Goal: Task Accomplishment & Management: Use online tool/utility

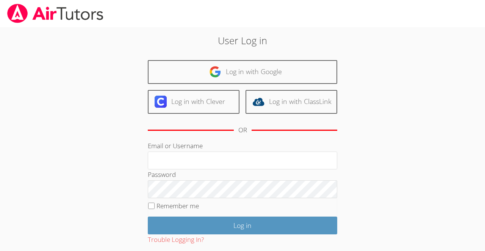
click at [156, 160] on input "Email or Username" at bounding box center [242, 161] width 189 height 18
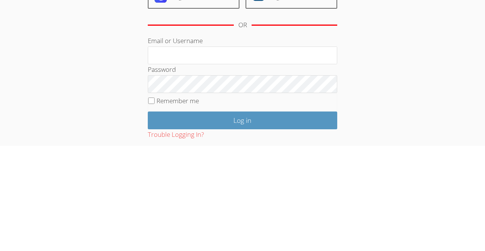
type input "[EMAIL_ADDRESS][DOMAIN_NAME]"
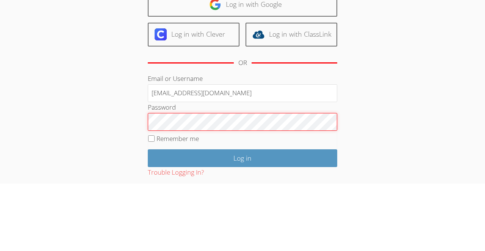
scroll to position [2, 0]
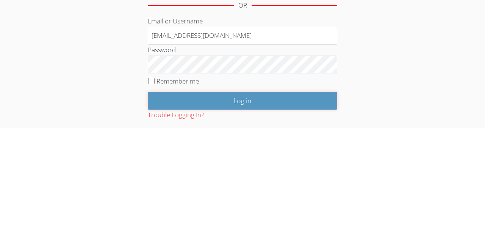
click at [238, 226] on input "Log in" at bounding box center [242, 224] width 189 height 18
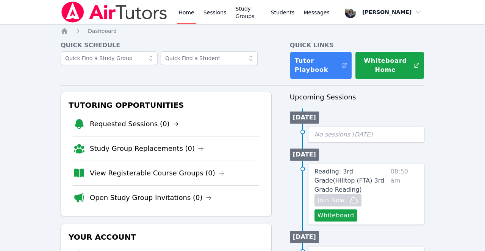
click at [330, 210] on button "Whiteboard" at bounding box center [335, 216] width 43 height 12
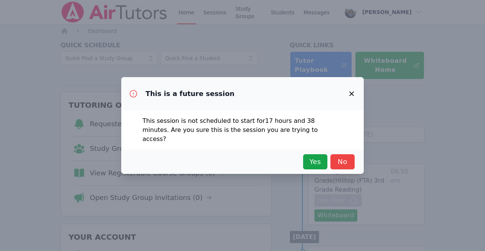
click at [312, 157] on span "Yes" at bounding box center [315, 162] width 17 height 11
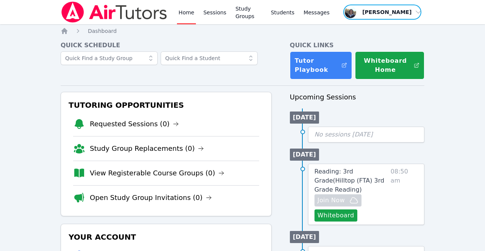
click at [414, 14] on span "button" at bounding box center [381, 12] width 79 height 17
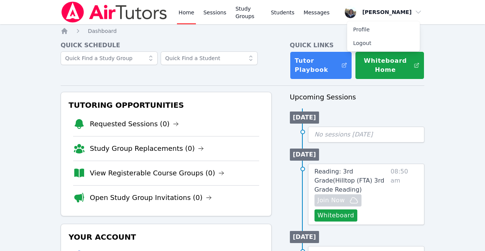
click at [360, 45] on button "Logout" at bounding box center [383, 43] width 73 height 14
